Goal: Register for event/course

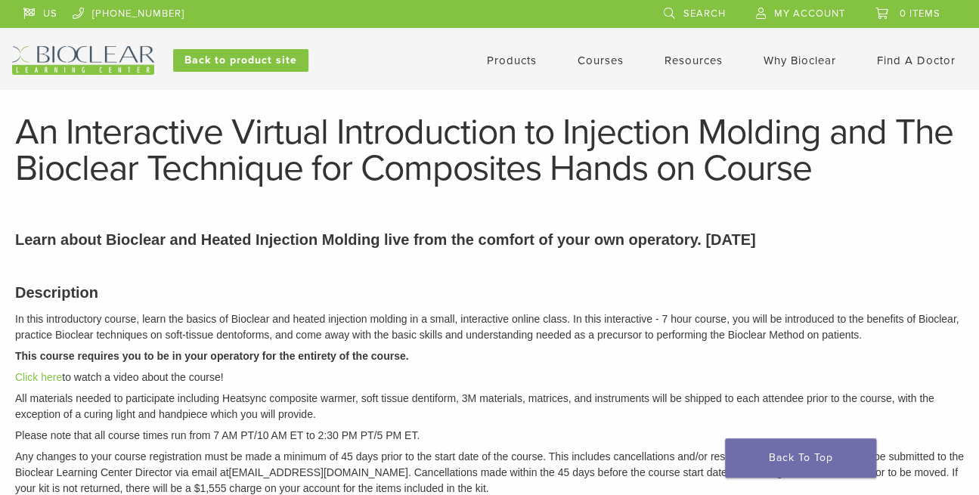
click at [606, 60] on link "Courses" at bounding box center [600, 61] width 46 height 14
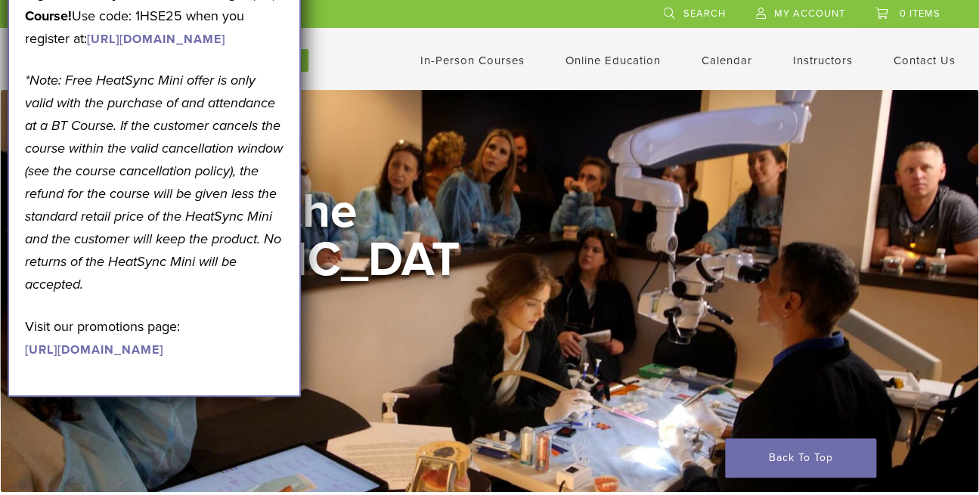
click at [262, 13] on p "Get A Free* HeatSync Mini when you register for any 2026 Black Triangle (BT) Co…" at bounding box center [154, 4] width 259 height 91
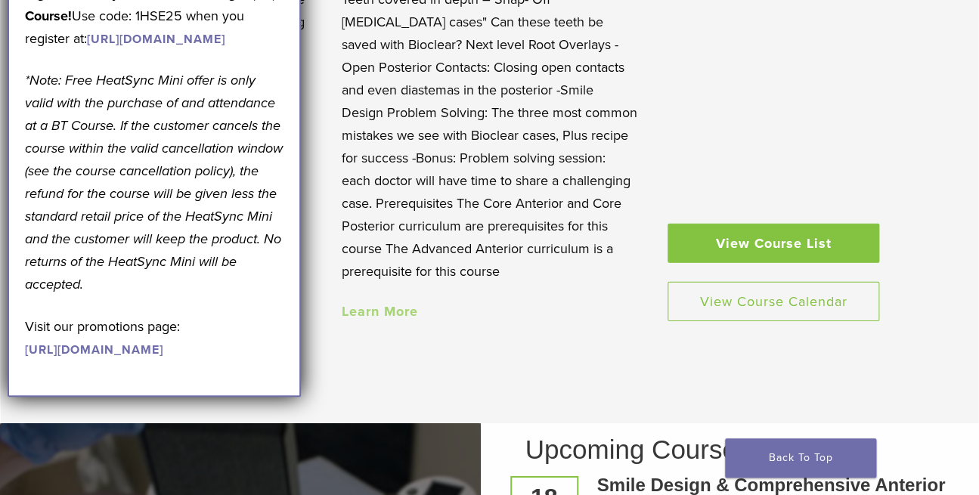
scroll to position [1587, 0]
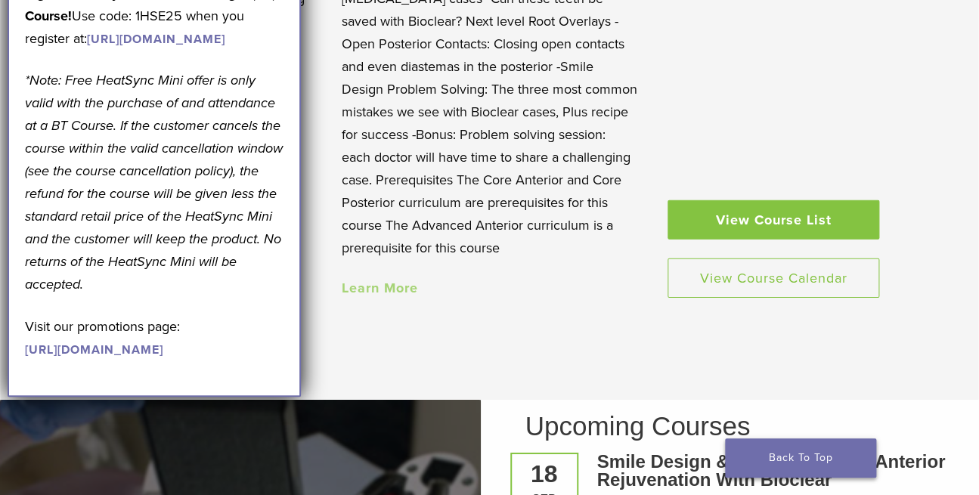
drag, startPoint x: 821, startPoint y: 462, endPoint x: 813, endPoint y: 455, distance: 10.7
click at [819, 462] on link "Back To Top" at bounding box center [800, 457] width 151 height 39
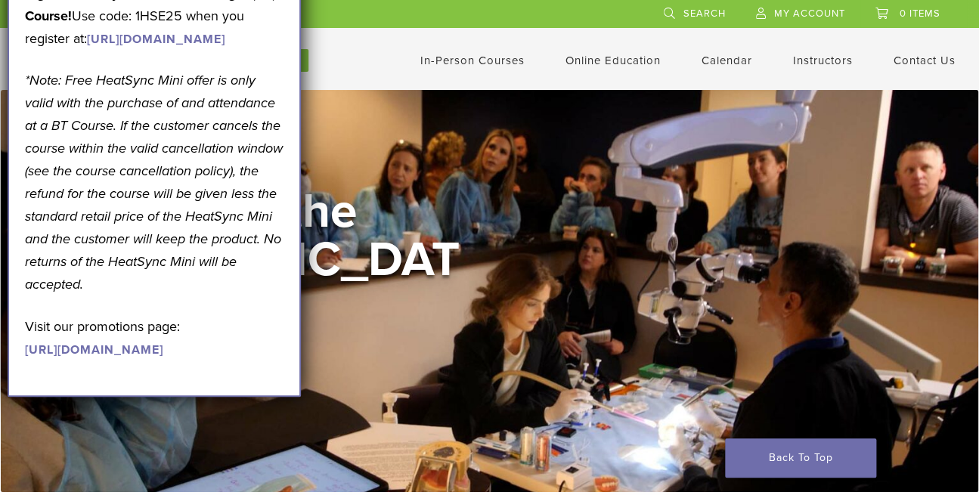
click at [165, 267] on p "*Note: Free HeatSync Mini offer is only valid with the purchase of and attendan…" at bounding box center [154, 182] width 259 height 227
click at [109, 47] on link "[URL][DOMAIN_NAME]" at bounding box center [156, 39] width 138 height 15
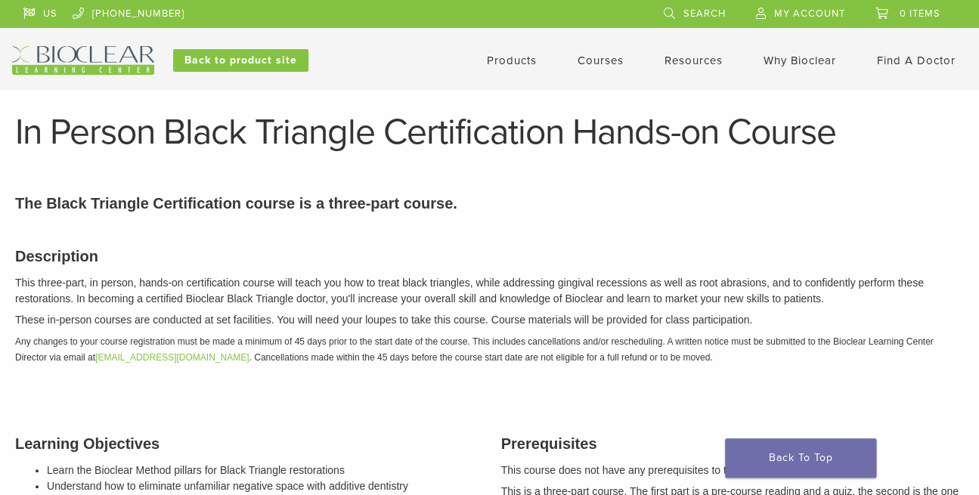
click at [587, 59] on link "Courses" at bounding box center [600, 61] width 46 height 14
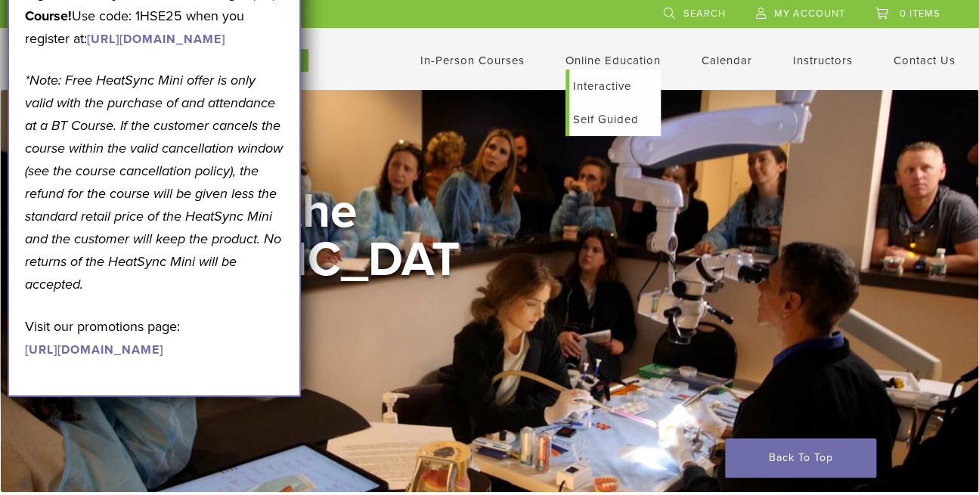
click at [596, 87] on link "Interactive" at bounding box center [614, 86] width 91 height 33
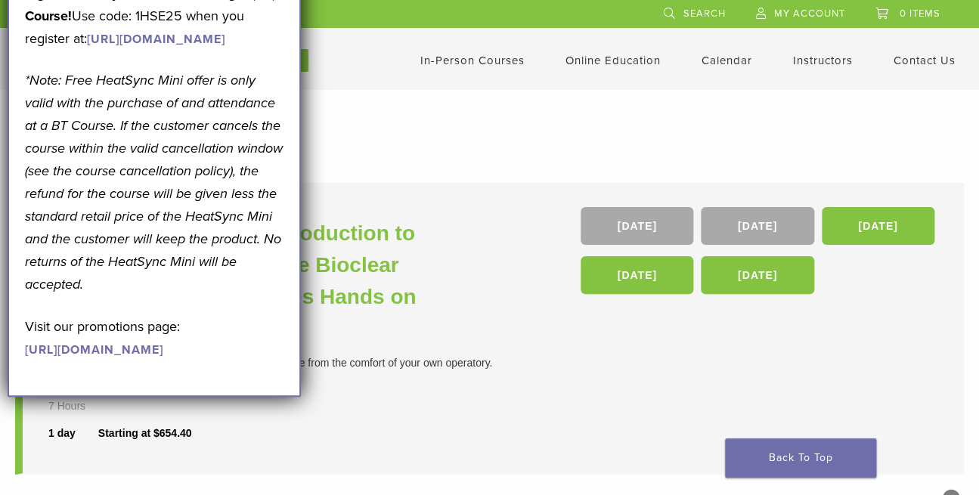
click at [261, 360] on div "September Promotion! Valid [DATE]–[DATE]. Get A Free* HeatSync Mini when you re…" at bounding box center [154, 126] width 259 height 465
click at [159, 250] on p "*Note: Free HeatSync Mini offer is only valid with the purchase of and attendan…" at bounding box center [154, 182] width 259 height 227
drag, startPoint x: 122, startPoint y: 104, endPoint x: 117, endPoint y: 95, distance: 9.9
click at [122, 47] on link "[URL][DOMAIN_NAME]" at bounding box center [156, 39] width 138 height 15
click at [267, 2] on p "Get A Free* HeatSync Mini when you register for any 2026 Black Triangle (BT) Co…" at bounding box center [154, 4] width 259 height 91
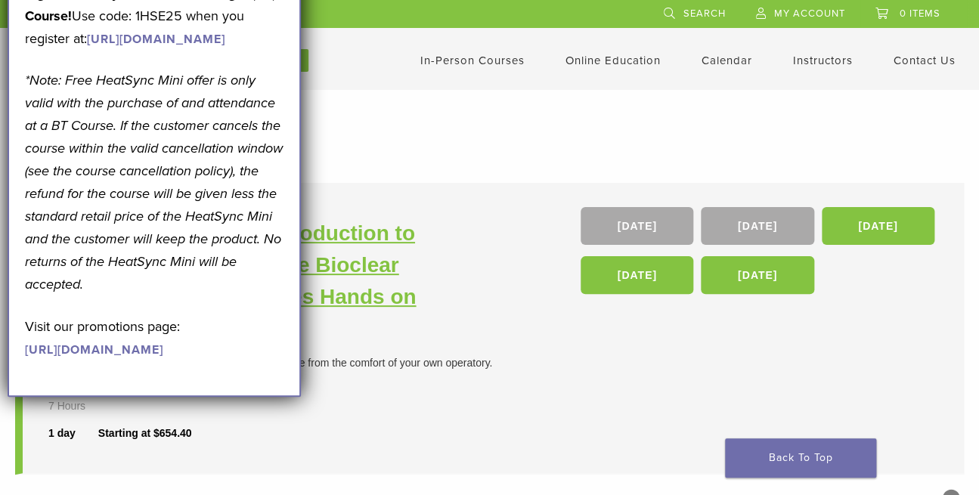
click at [348, 257] on h3 "An Interactive Virtual Introduction to Injection Molding and The Bioclear Techn…" at bounding box center [270, 281] width 445 height 127
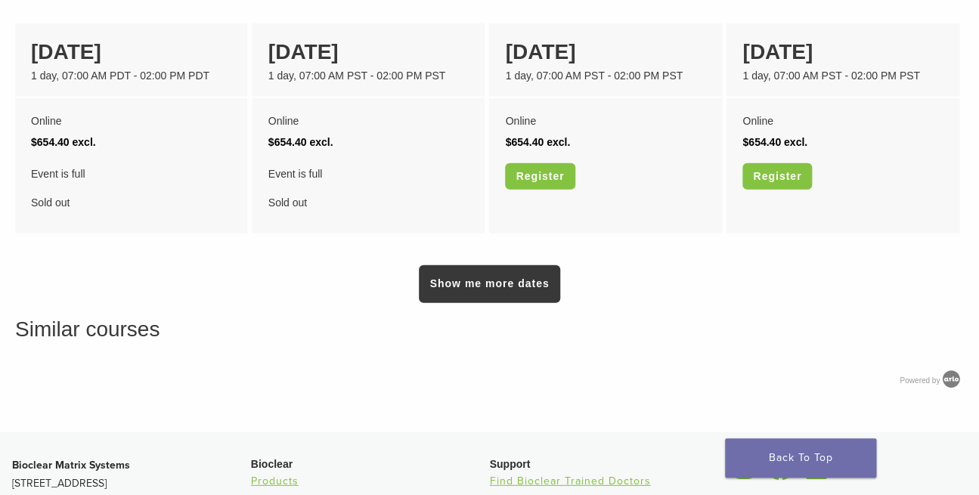
scroll to position [1133, 0]
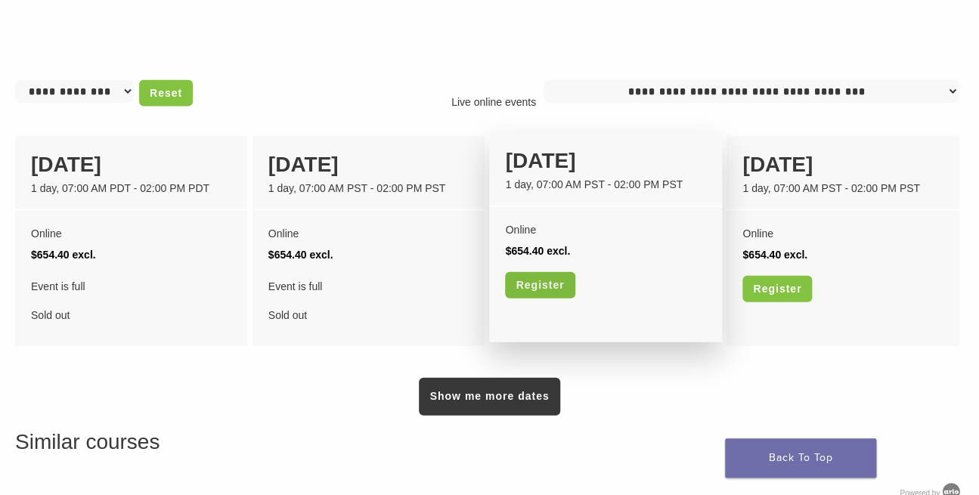
click at [552, 282] on link "Register" at bounding box center [540, 285] width 70 height 26
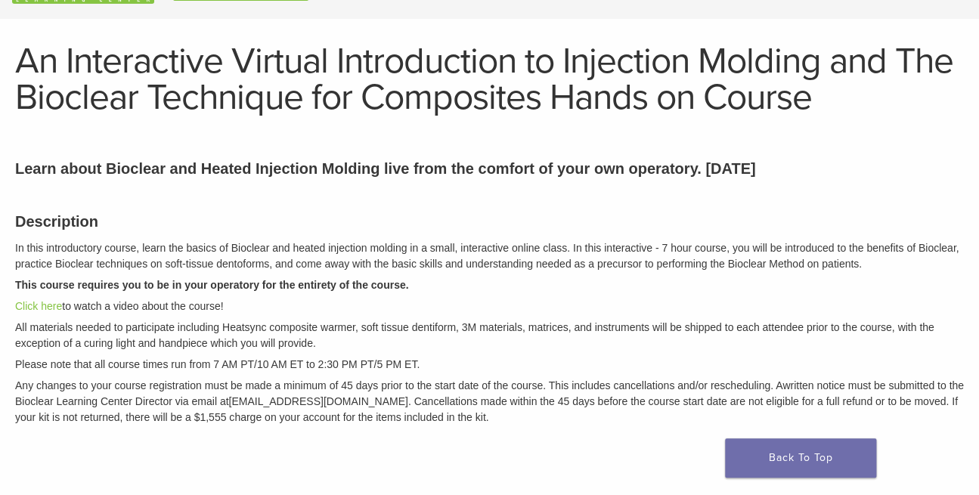
scroll to position [0, 0]
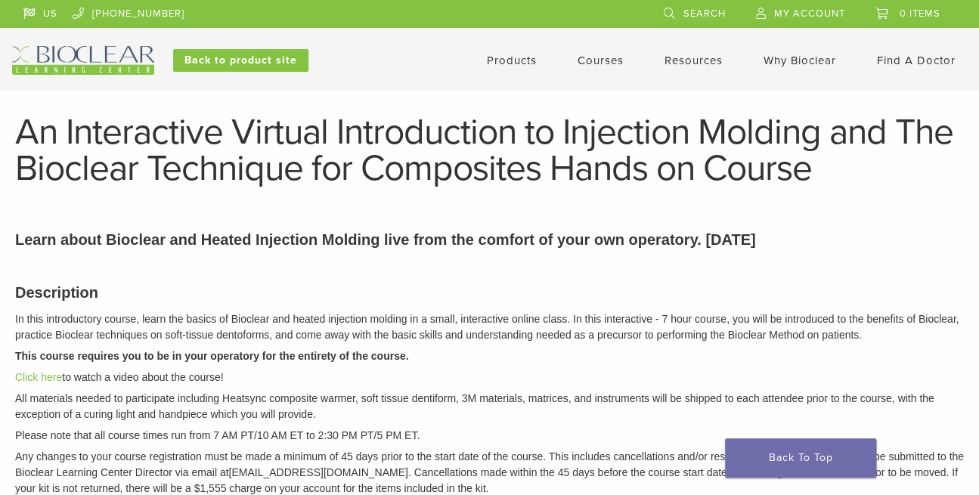
click at [771, 7] on link "My Account" at bounding box center [800, 11] width 89 height 23
